Goal: Ask a question

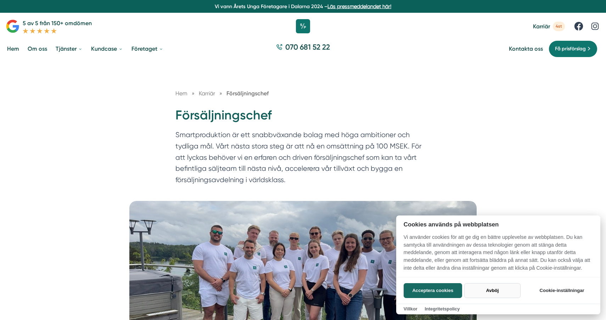
click at [494, 296] on button "Avböj" at bounding box center [492, 290] width 56 height 15
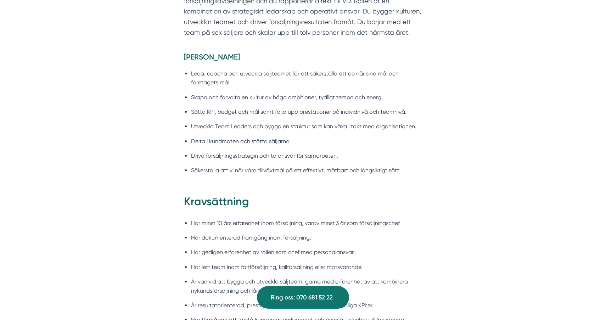
scroll to position [636, 0]
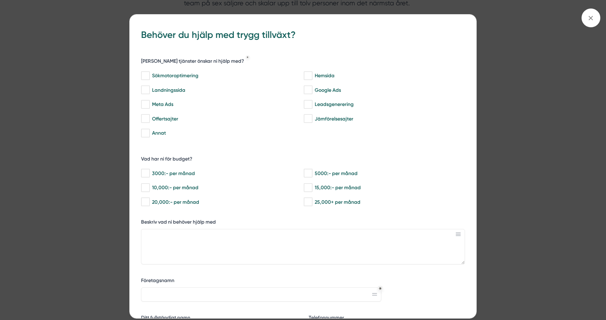
click at [567, 62] on div "bbc9b822-b2c6-488a-ab3e-9a2d59e49c7c Behöver du hjälp med trygg tillväxt? [PERS…" at bounding box center [303, 160] width 606 height 320
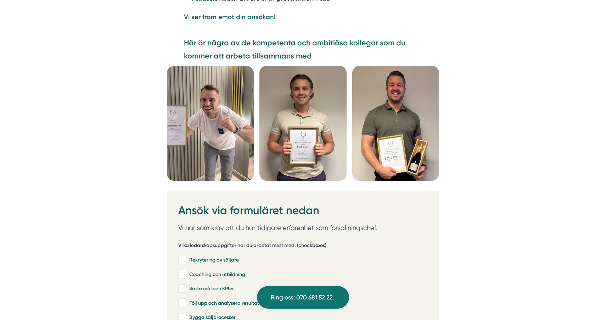
scroll to position [1924, 0]
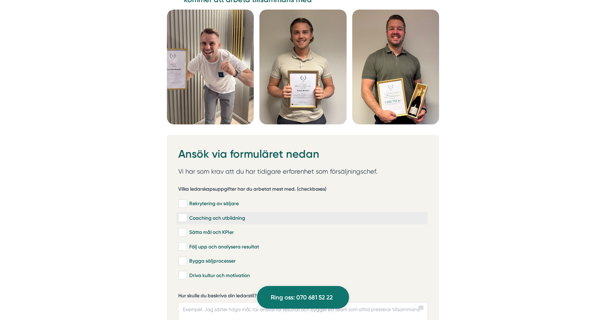
click at [185, 218] on input "Coaching och utbildning" at bounding box center [182, 218] width 8 height 7
checkbox input "true"
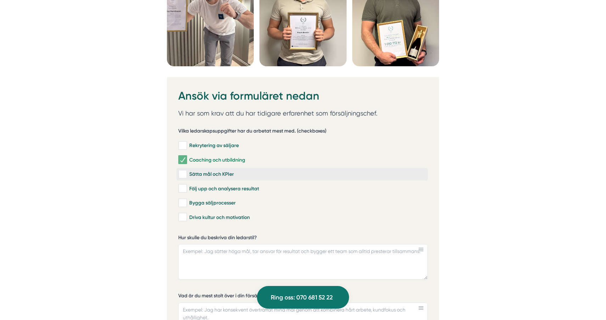
scroll to position [2021, 0]
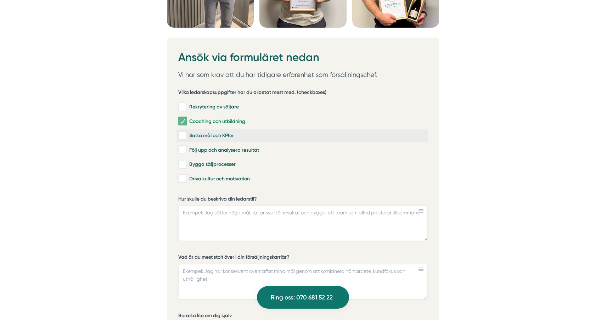
click at [181, 134] on input "Sätta mål och KPIer" at bounding box center [182, 135] width 8 height 7
click at [183, 134] on input "Sätta mål och KPIer" at bounding box center [182, 135] width 8 height 7
checkbox input "false"
click at [180, 162] on input "Bygga säljprocesser" at bounding box center [182, 164] width 8 height 7
checkbox input "true"
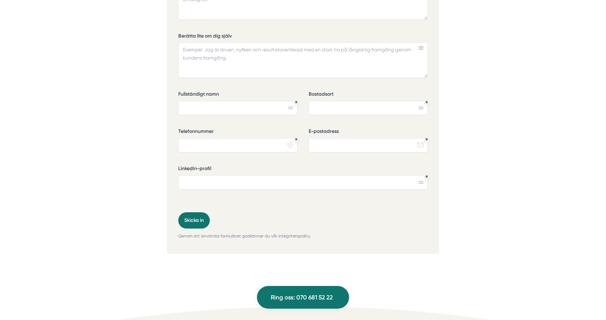
scroll to position [2371, 0]
